Goal: Task Accomplishment & Management: Manage account settings

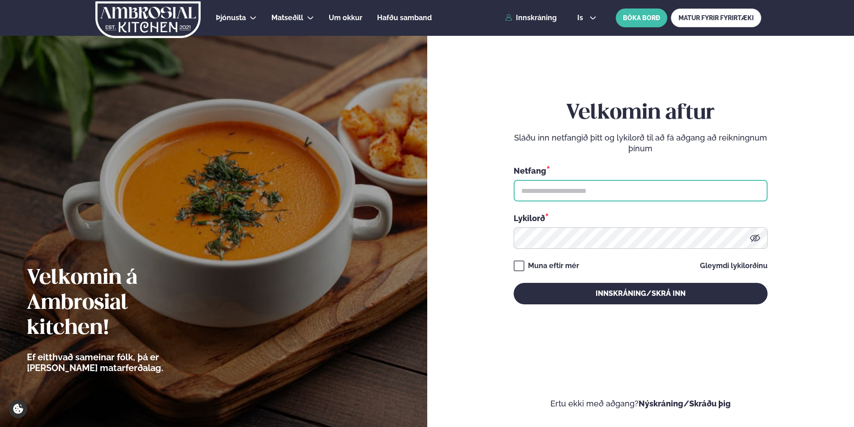
type input "**********"
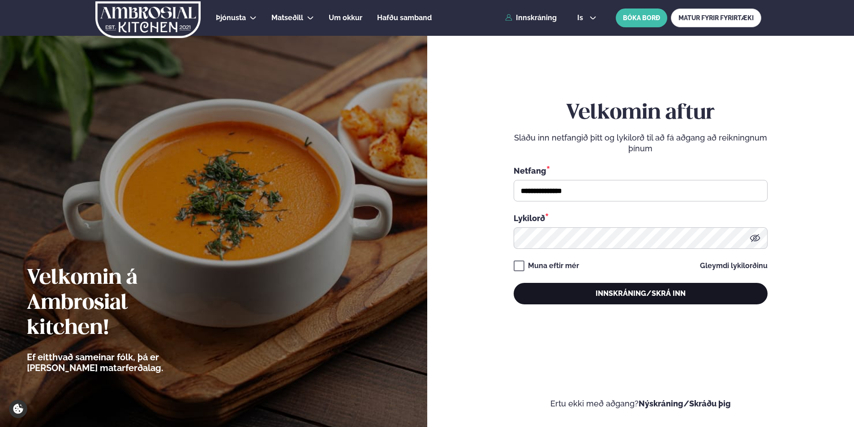
click at [579, 294] on button "Innskráning/Skrá inn" at bounding box center [641, 293] width 254 height 21
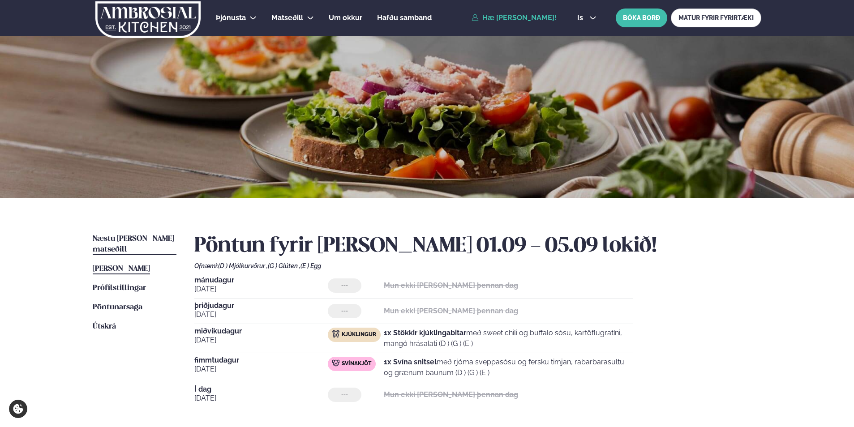
click at [138, 238] on span "Næstu [PERSON_NAME] matseðill" at bounding box center [133, 244] width 81 height 18
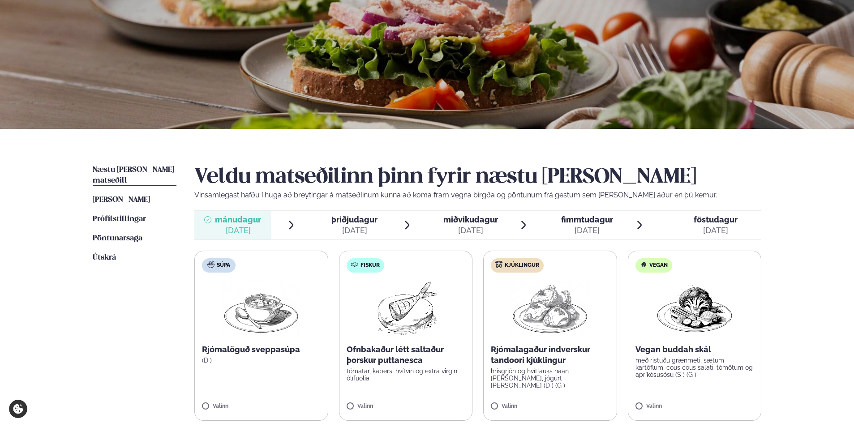
scroll to position [179, 0]
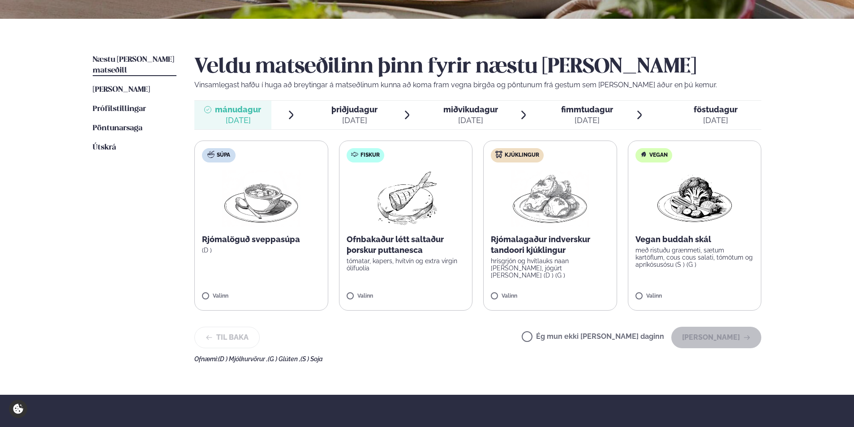
click at [565, 340] on label "Ég mun ekki [PERSON_NAME] daginn" at bounding box center [593, 337] width 142 height 9
click at [685, 335] on button "[PERSON_NAME]" at bounding box center [716, 337] width 90 height 21
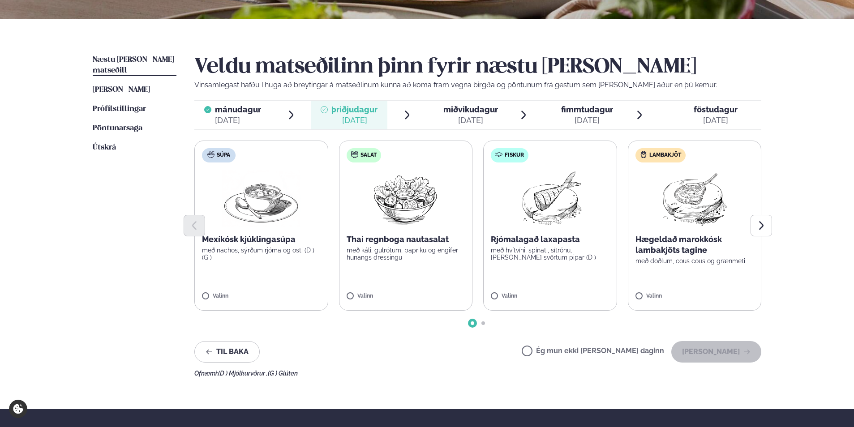
click at [574, 345] on div "Ég mun ekki [PERSON_NAME] daginn [PERSON_NAME]" at bounding box center [642, 351] width 240 height 21
click at [586, 352] on label "Ég mun ekki [PERSON_NAME] daginn" at bounding box center [593, 351] width 142 height 9
click at [677, 350] on div "Ég mun ekki [PERSON_NAME] daginn [PERSON_NAME]" at bounding box center [642, 351] width 240 height 21
click at [684, 351] on button "[PERSON_NAME]" at bounding box center [716, 351] width 90 height 21
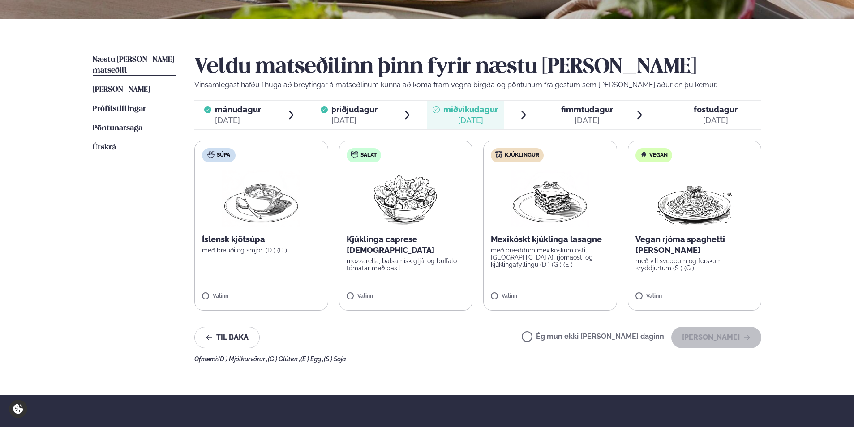
click at [624, 343] on label "Ég mun ekki [PERSON_NAME] daginn" at bounding box center [593, 337] width 142 height 9
click at [713, 343] on button "[PERSON_NAME]" at bounding box center [716, 337] width 90 height 21
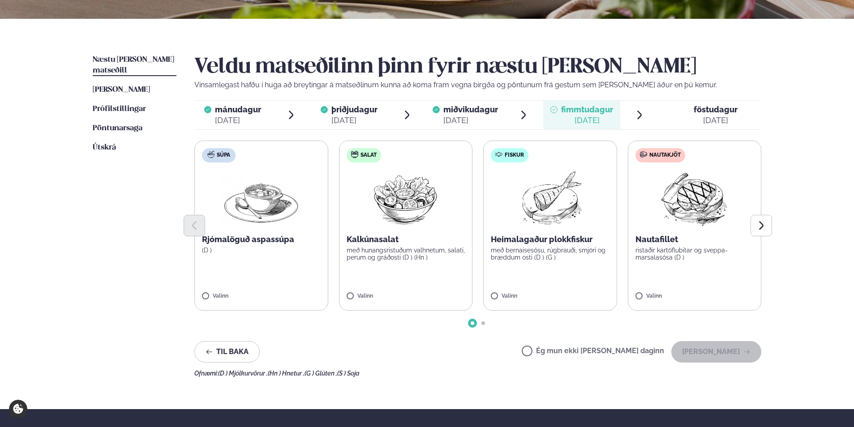
click at [502, 237] on p "Heimalagaður plokkfiskur" at bounding box center [550, 239] width 119 height 11
click at [664, 233] on div at bounding box center [477, 225] width 567 height 21
click at [533, 287] on div at bounding box center [523, 292] width 34 height 18
click at [758, 221] on icon "Next slide" at bounding box center [761, 225] width 11 height 11
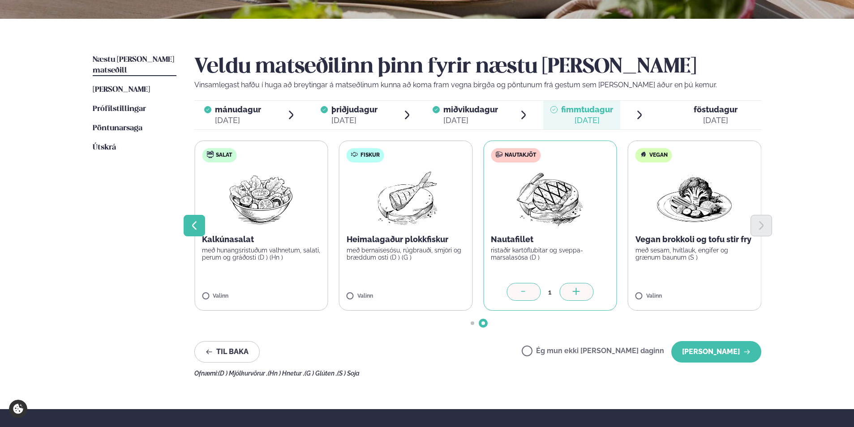
click at [197, 223] on icon "Previous slide" at bounding box center [194, 225] width 11 height 11
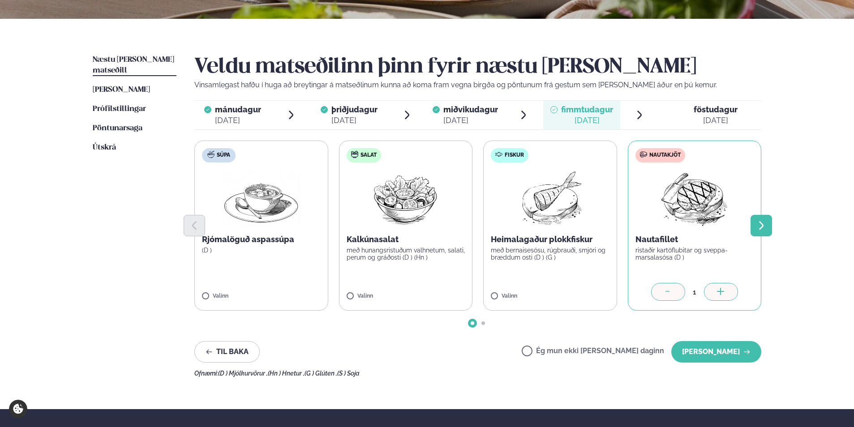
click at [758, 221] on icon "Next slide" at bounding box center [761, 225] width 11 height 11
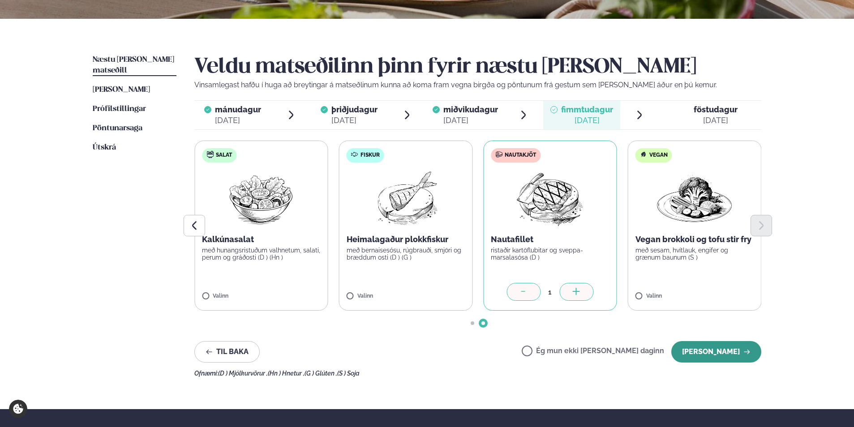
click at [720, 354] on button "[PERSON_NAME]" at bounding box center [716, 351] width 90 height 21
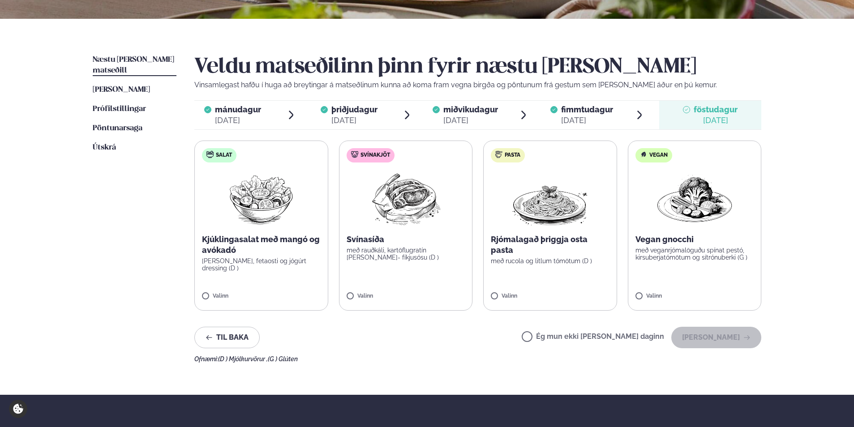
click at [711, 113] on span "föstudagur" at bounding box center [716, 109] width 44 height 9
click at [636, 338] on label "Ég mun ekki [PERSON_NAME] daginn" at bounding box center [593, 337] width 142 height 9
click at [752, 337] on button "[PERSON_NAME]" at bounding box center [716, 337] width 90 height 21
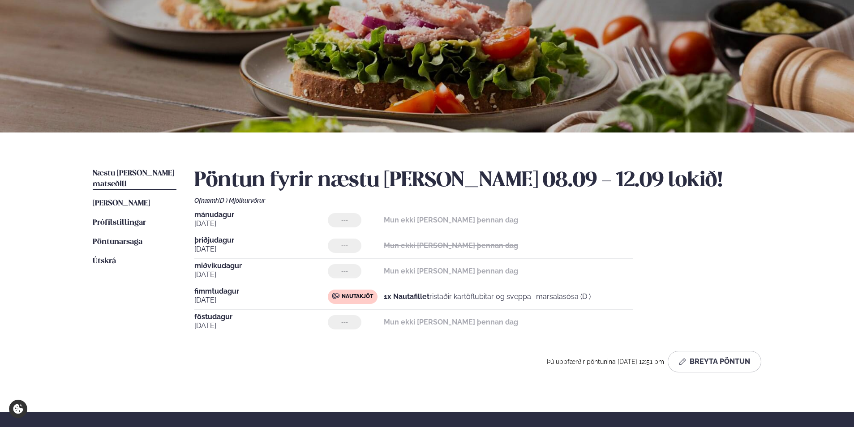
scroll to position [0, 0]
